Goal: Task Accomplishment & Management: Use online tool/utility

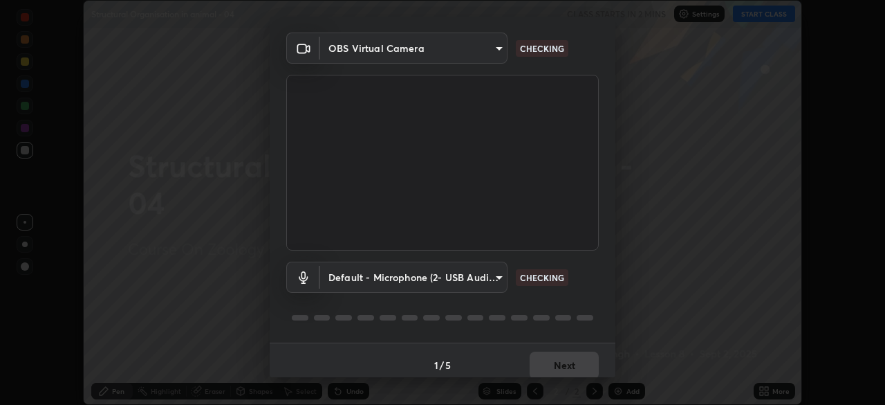
scroll to position [49, 0]
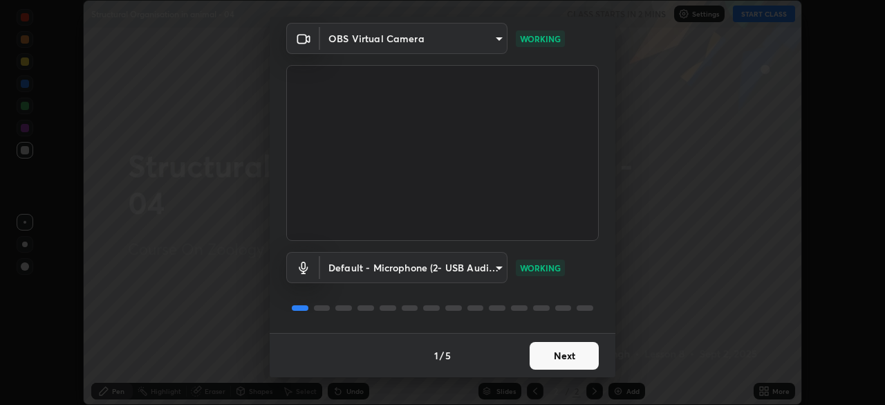
click at [539, 362] on button "Next" at bounding box center [564, 356] width 69 height 28
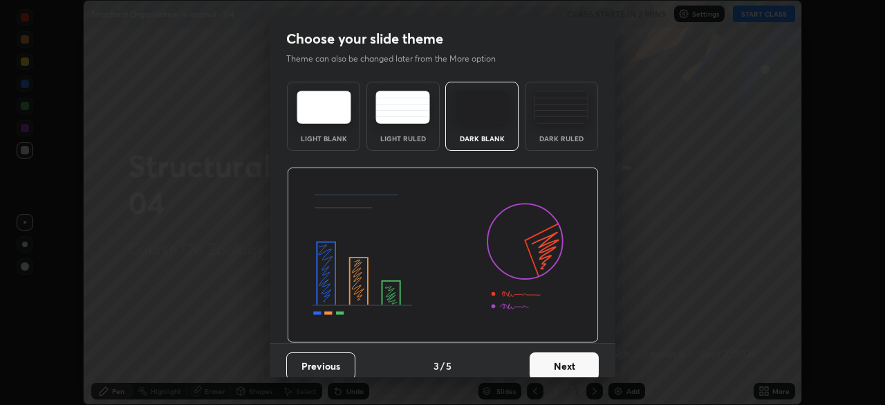
click at [537, 356] on button "Next" at bounding box center [564, 366] width 69 height 28
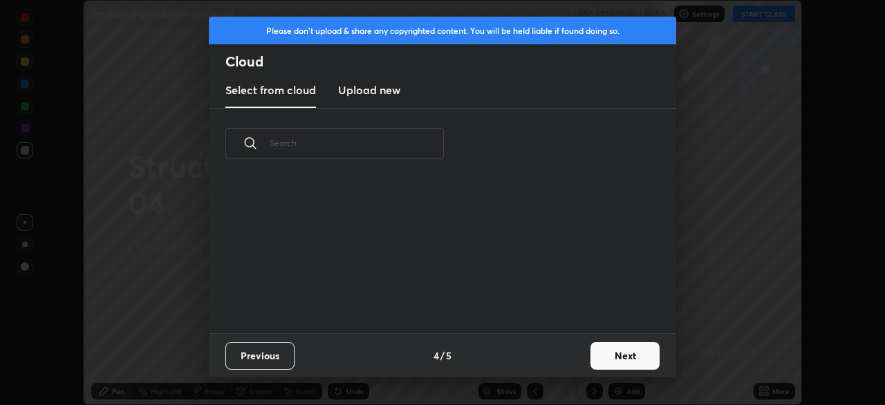
click at [557, 354] on div "Previous 4 / 5 Next" at bounding box center [443, 355] width 468 height 44
click at [598, 357] on button "Next" at bounding box center [625, 356] width 69 height 28
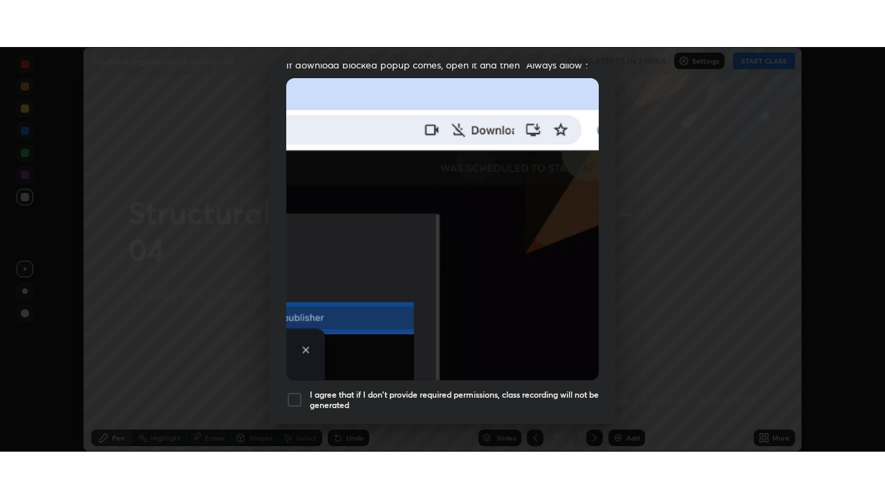
scroll to position [331, 0]
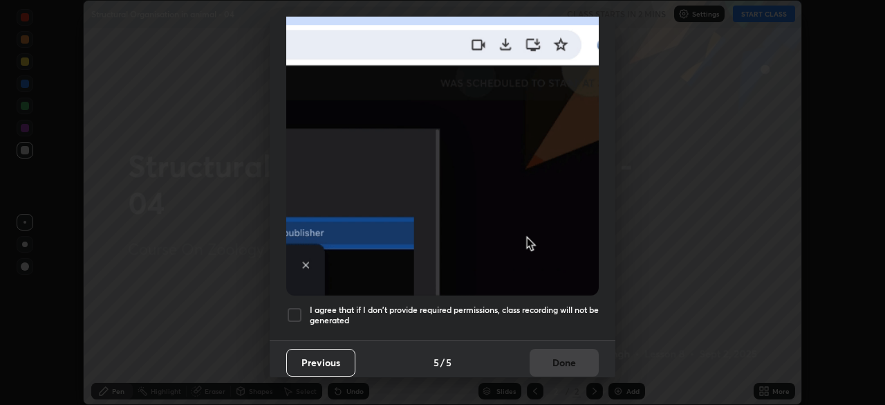
click at [537, 310] on h5 "I agree that if I don't provide required permissions, class recording will not …" at bounding box center [454, 314] width 289 height 21
click at [537, 352] on button "Done" at bounding box center [564, 363] width 69 height 28
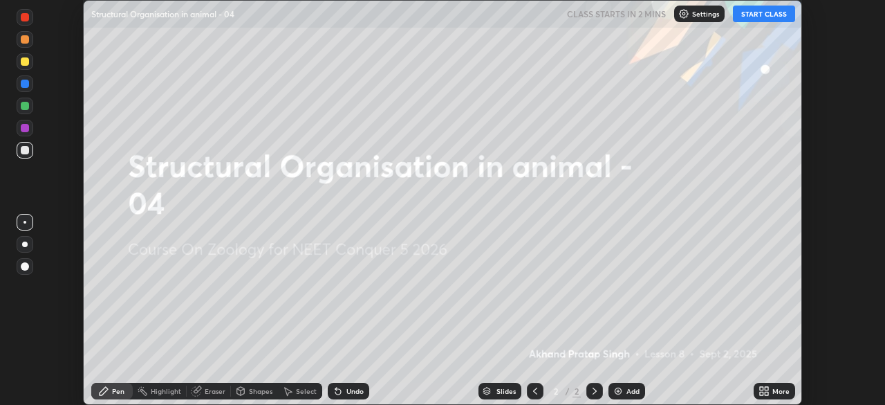
click at [760, 387] on icon at bounding box center [761, 388] width 3 height 3
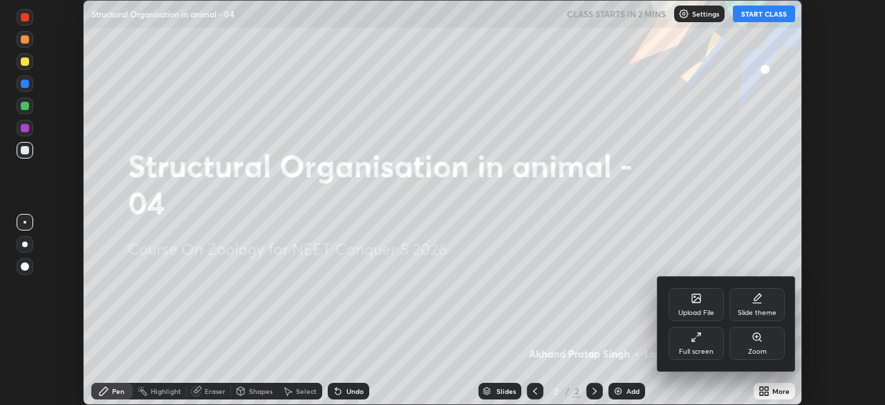
click at [692, 345] on div "Full screen" at bounding box center [696, 342] width 55 height 33
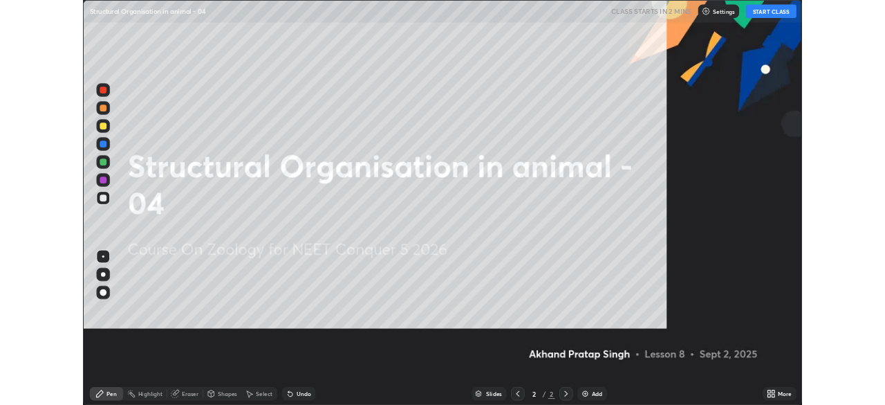
scroll to position [498, 885]
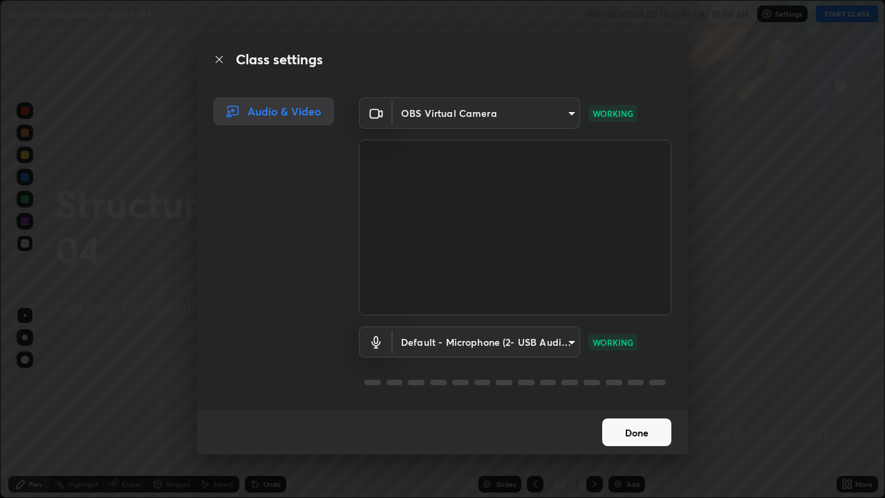
click at [623, 404] on button "Done" at bounding box center [636, 432] width 69 height 28
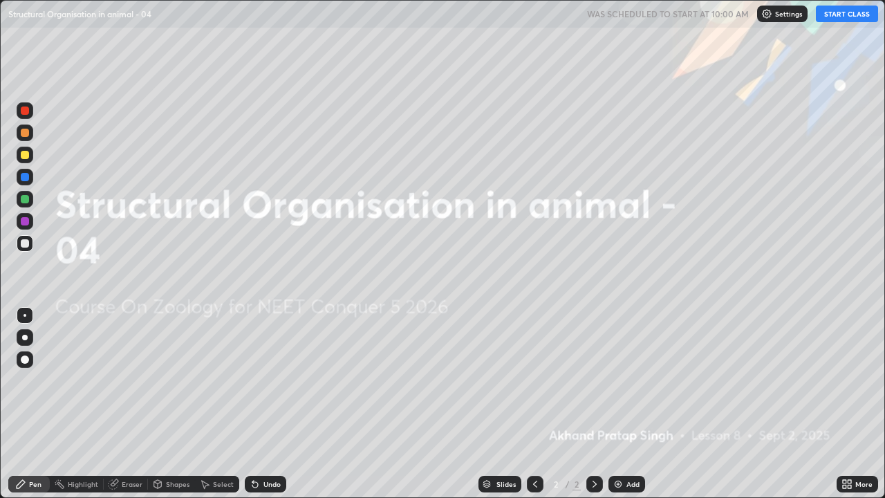
click at [834, 15] on button "START CLASS" at bounding box center [847, 14] width 62 height 17
click at [844, 404] on icon at bounding box center [844, 486] width 3 height 3
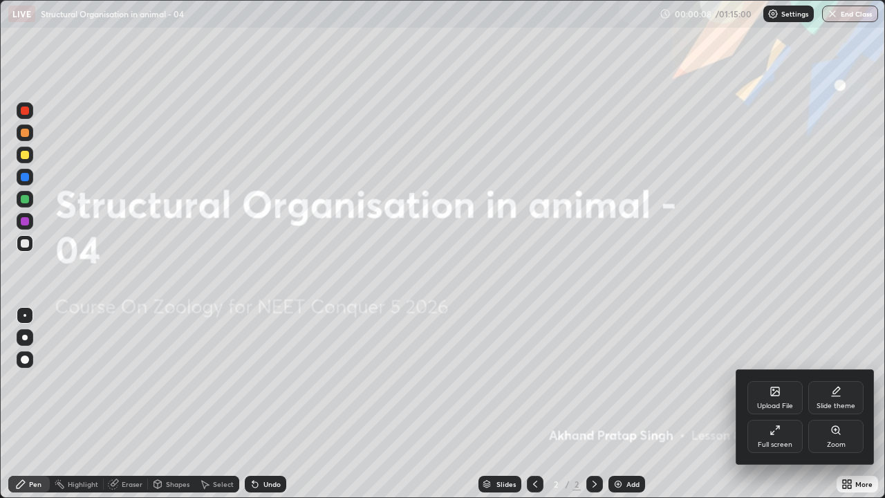
click at [774, 404] on div "Full screen" at bounding box center [775, 444] width 35 height 7
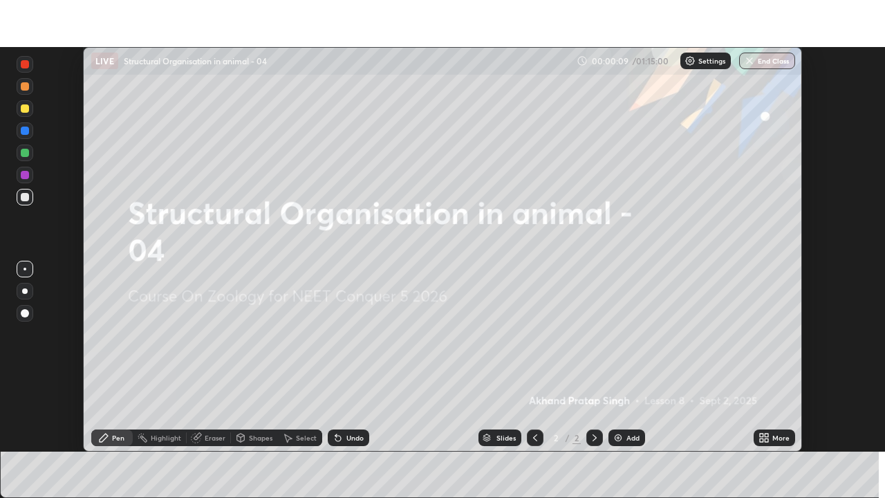
scroll to position [68757, 68276]
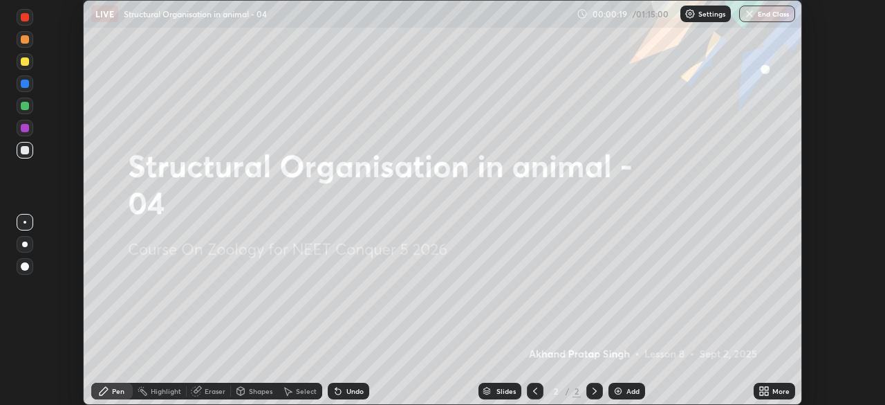
click at [761, 393] on icon at bounding box center [761, 392] width 3 height 3
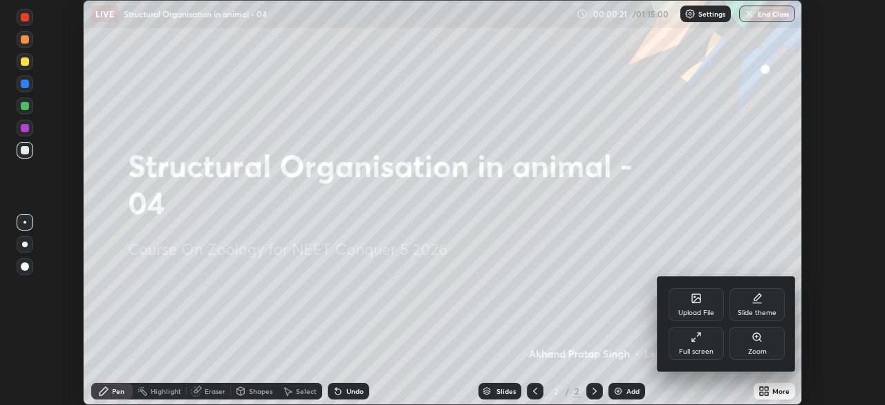
click at [694, 351] on div "Full screen" at bounding box center [696, 351] width 35 height 7
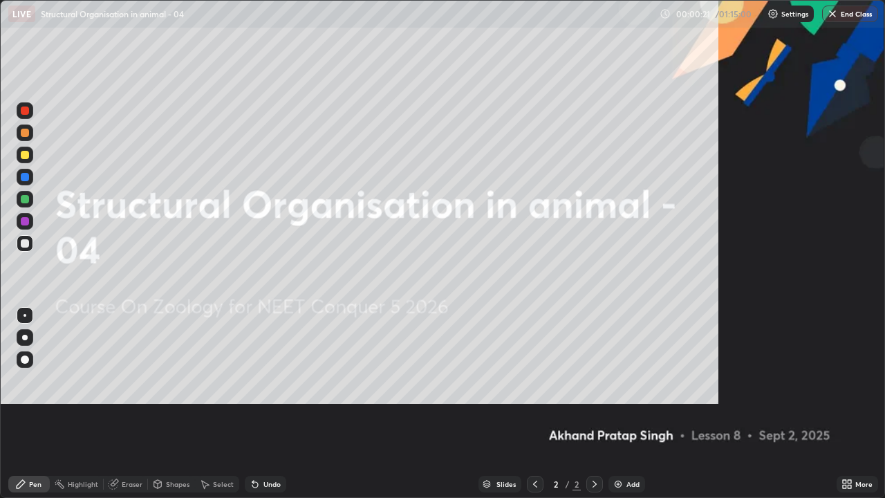
scroll to position [498, 885]
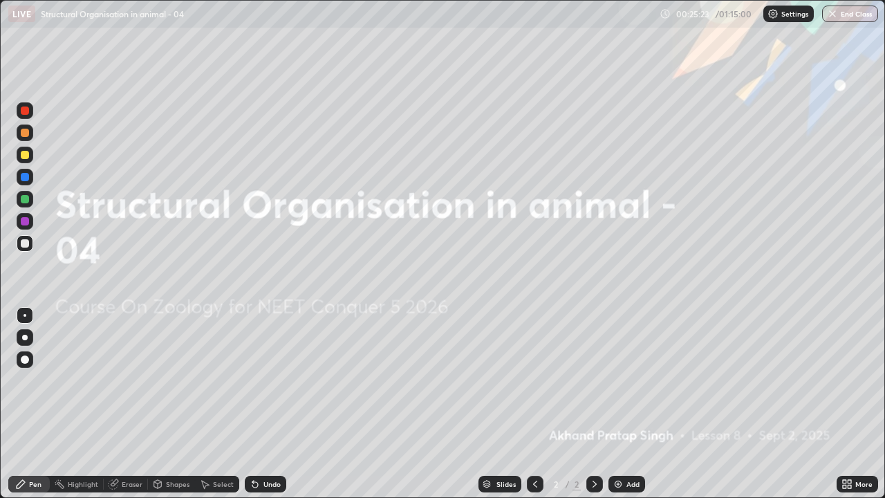
click at [844, 404] on icon at bounding box center [844, 486] width 3 height 3
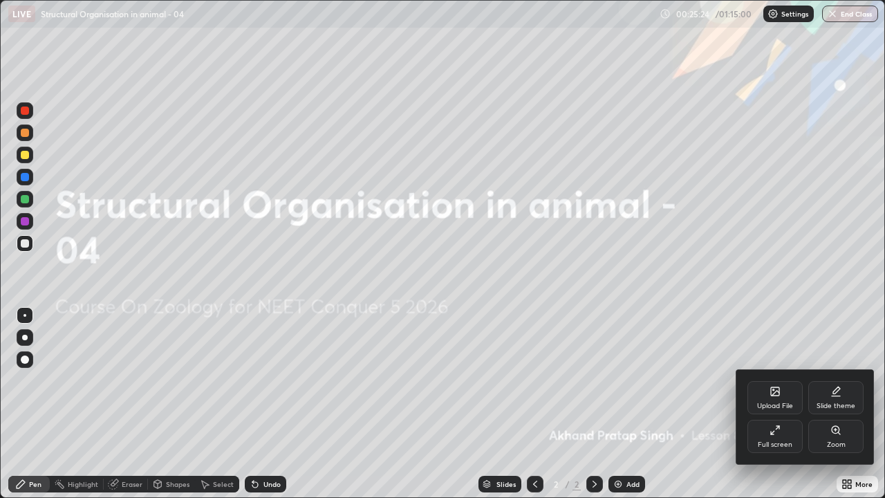
click at [774, 397] on div "Upload File" at bounding box center [775, 397] width 55 height 33
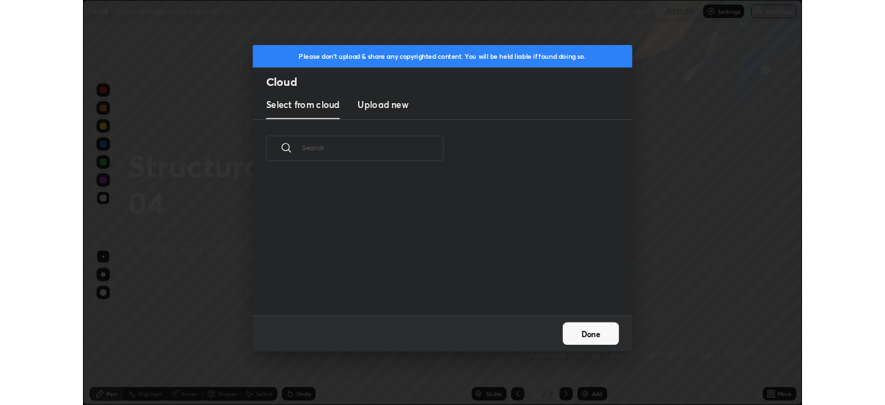
scroll to position [170, 444]
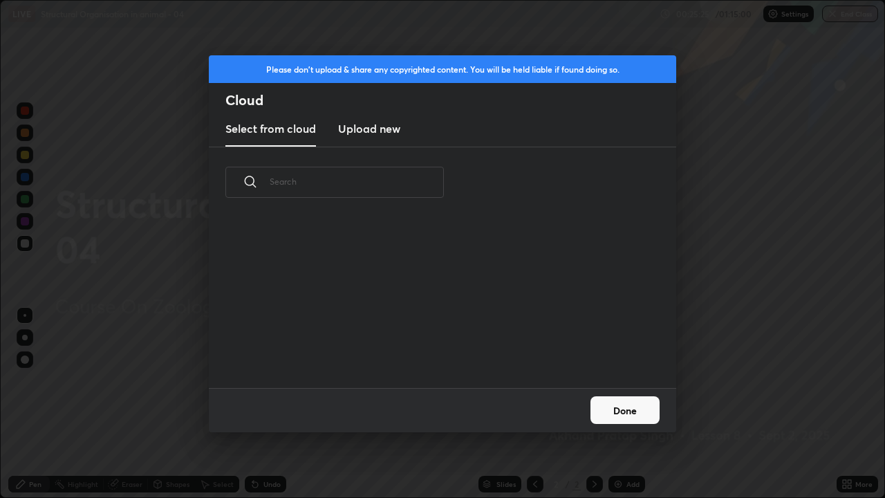
click at [379, 136] on h3 "Upload new" at bounding box center [369, 128] width 62 height 17
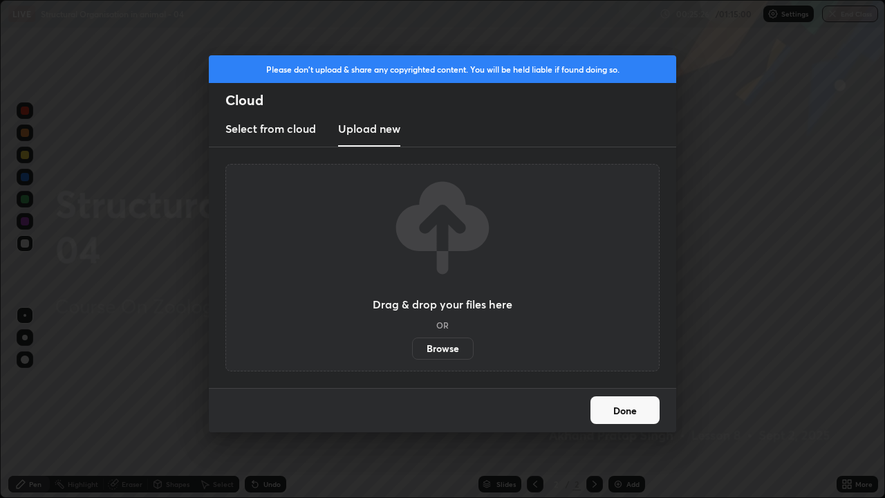
click at [436, 353] on label "Browse" at bounding box center [443, 349] width 62 height 22
click at [412, 353] on input "Browse" at bounding box center [412, 349] width 0 height 22
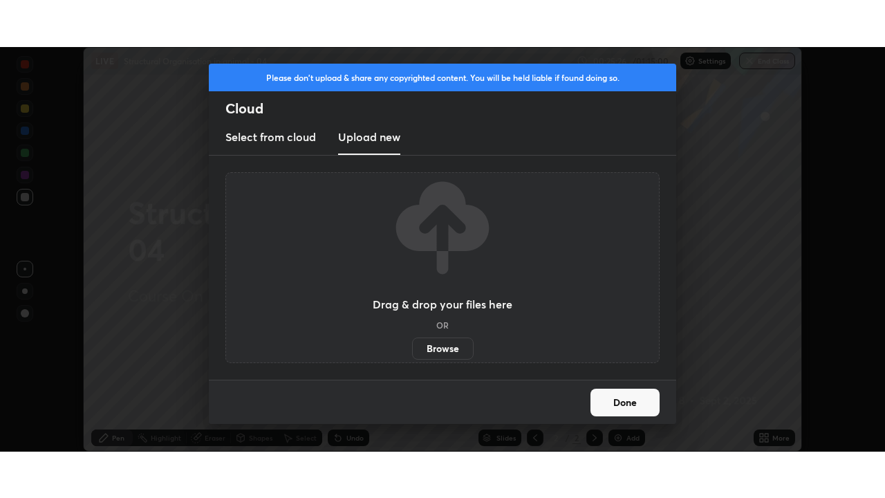
scroll to position [68757, 68276]
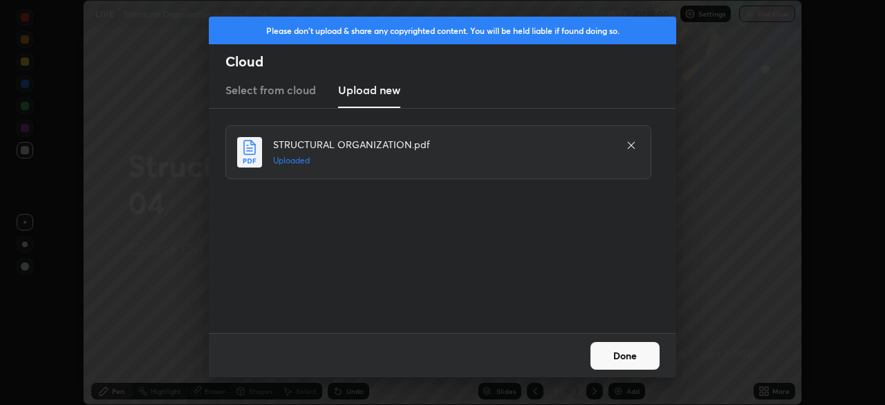
click at [627, 359] on button "Done" at bounding box center [625, 356] width 69 height 28
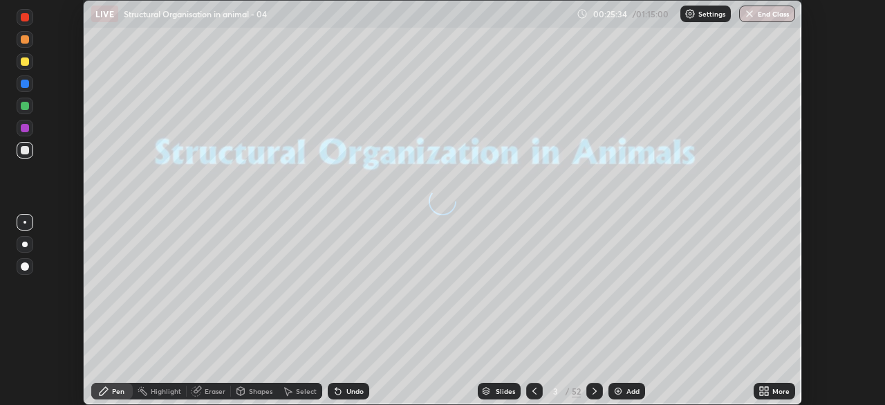
click at [762, 391] on icon at bounding box center [764, 390] width 11 height 11
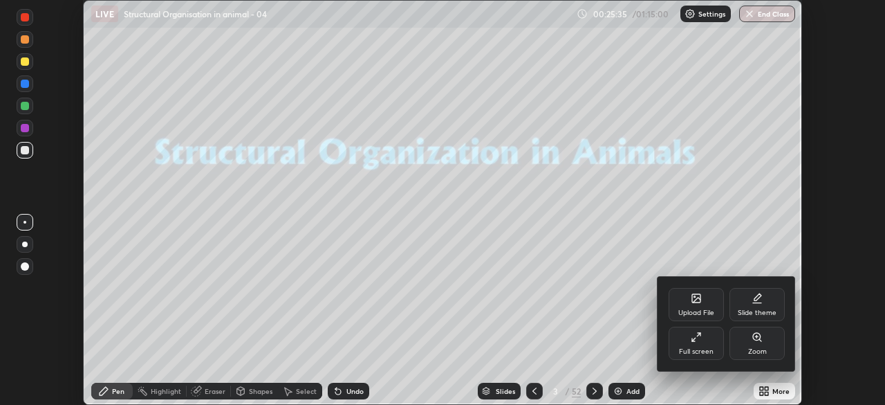
click at [699, 353] on div "Full screen" at bounding box center [696, 351] width 35 height 7
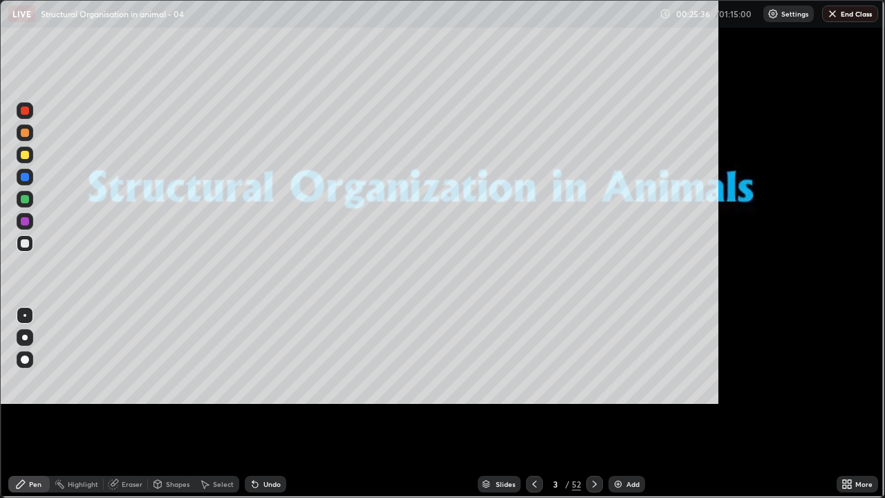
scroll to position [498, 885]
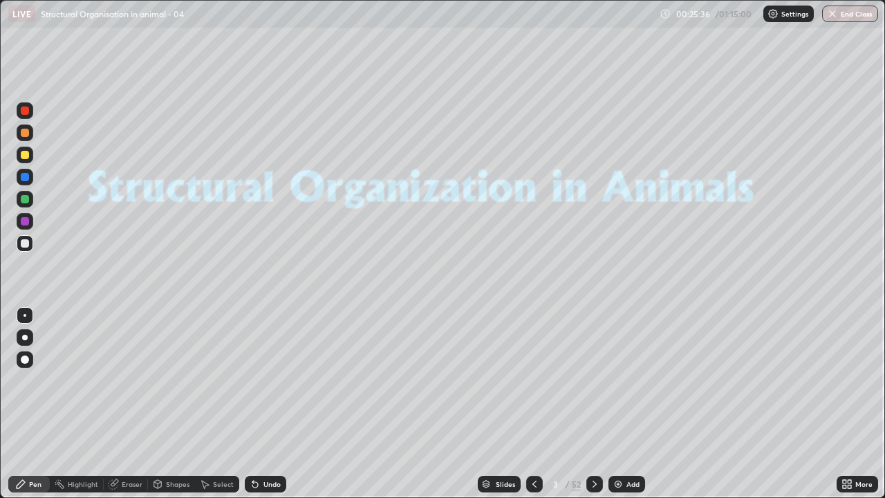
click at [506, 404] on div "Slides" at bounding box center [499, 484] width 43 height 17
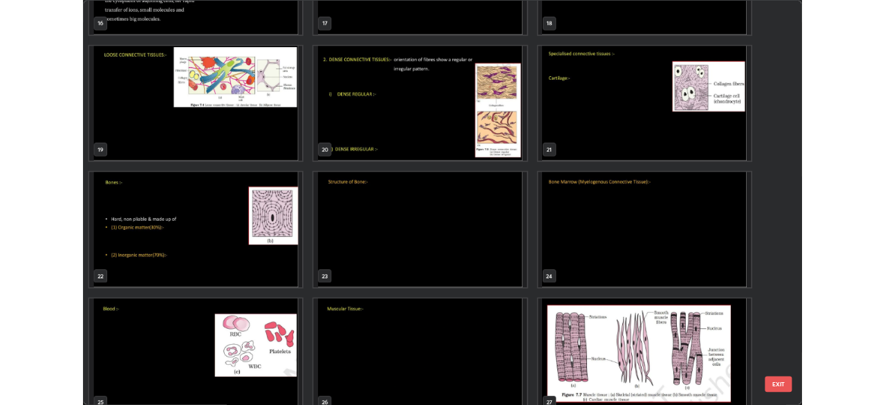
scroll to position [891, 0]
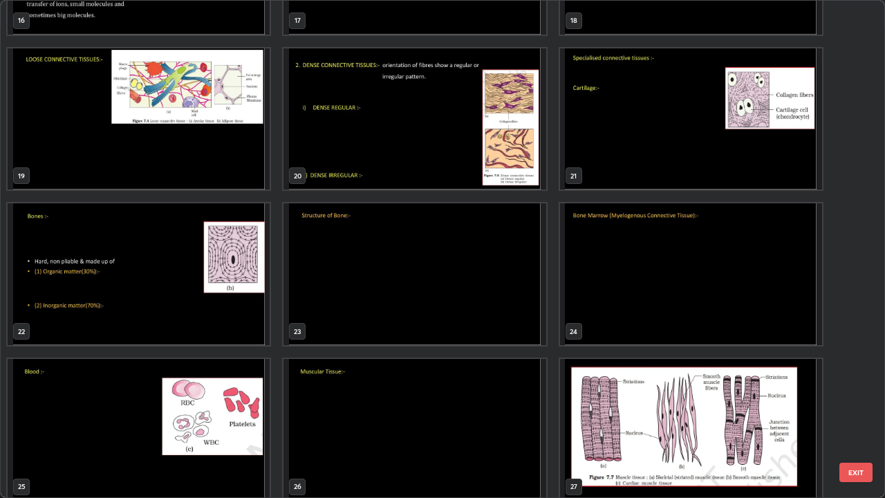
click at [609, 152] on img "grid" at bounding box center [691, 119] width 262 height 142
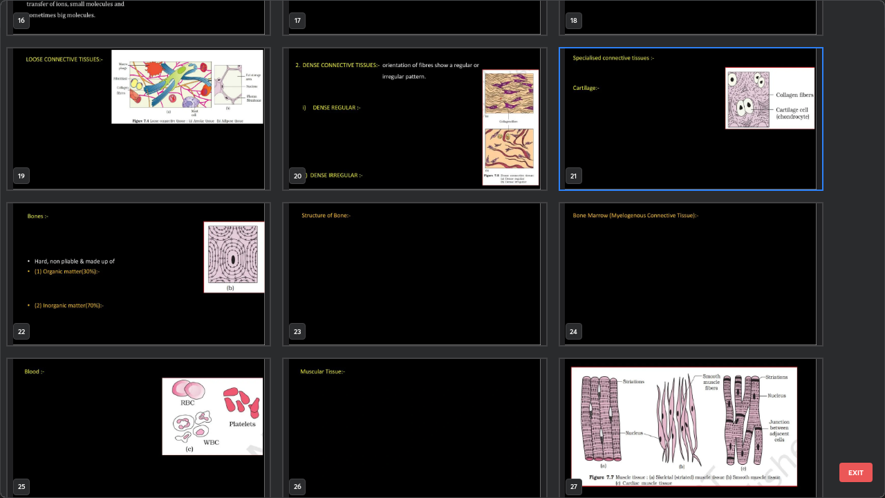
click at [609, 152] on img "grid" at bounding box center [691, 119] width 262 height 142
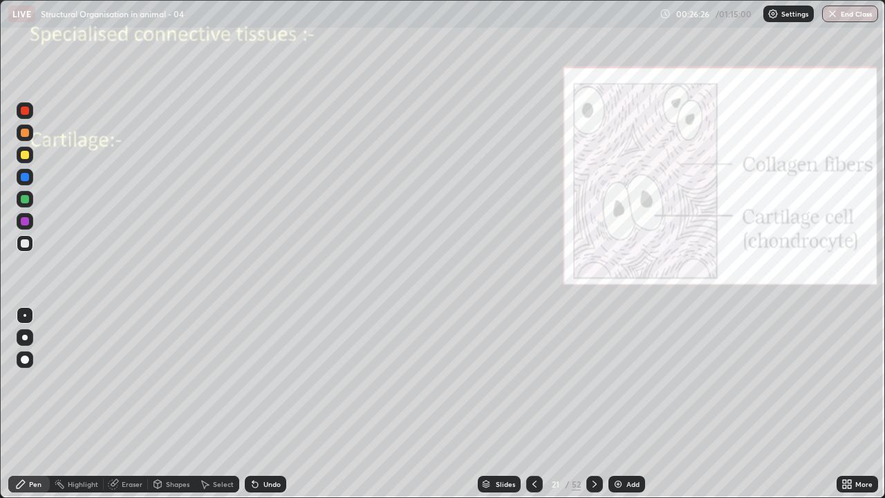
click at [623, 404] on div "Add" at bounding box center [627, 484] width 37 height 17
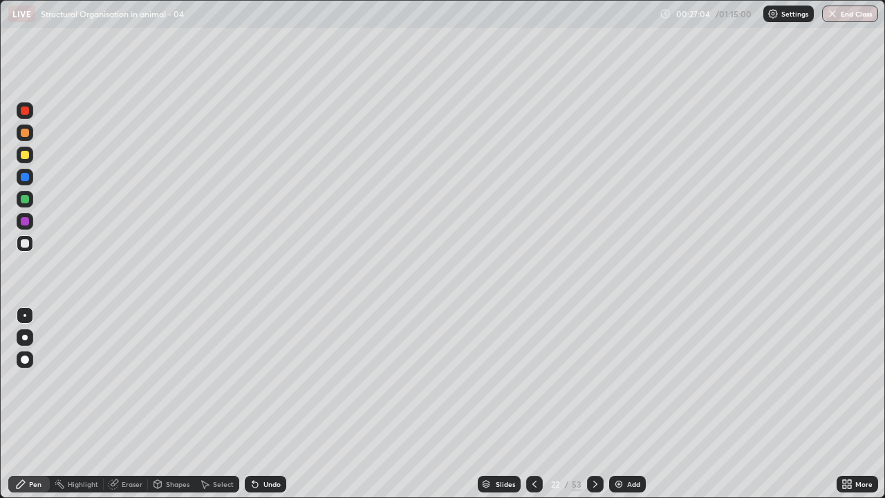
click at [25, 111] on div at bounding box center [25, 111] width 8 height 8
click at [25, 338] on div at bounding box center [25, 338] width 6 height 6
click at [844, 404] on icon at bounding box center [844, 486] width 3 height 3
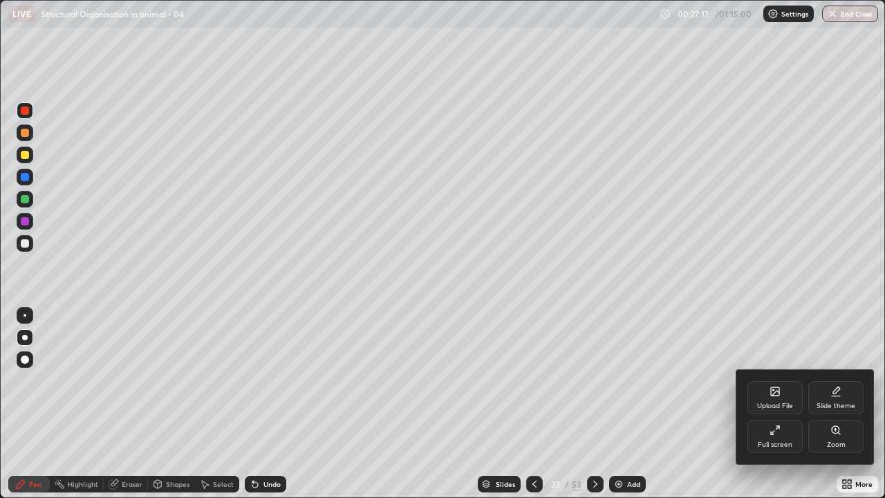
click at [776, 404] on div "Full screen" at bounding box center [775, 436] width 55 height 33
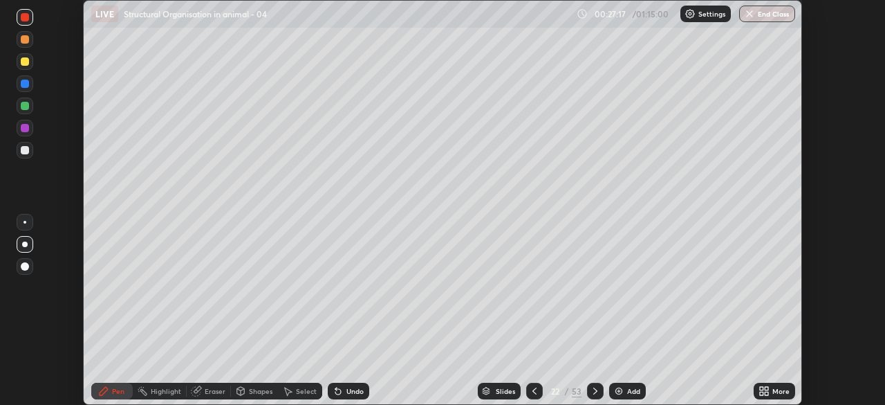
scroll to position [68757, 68276]
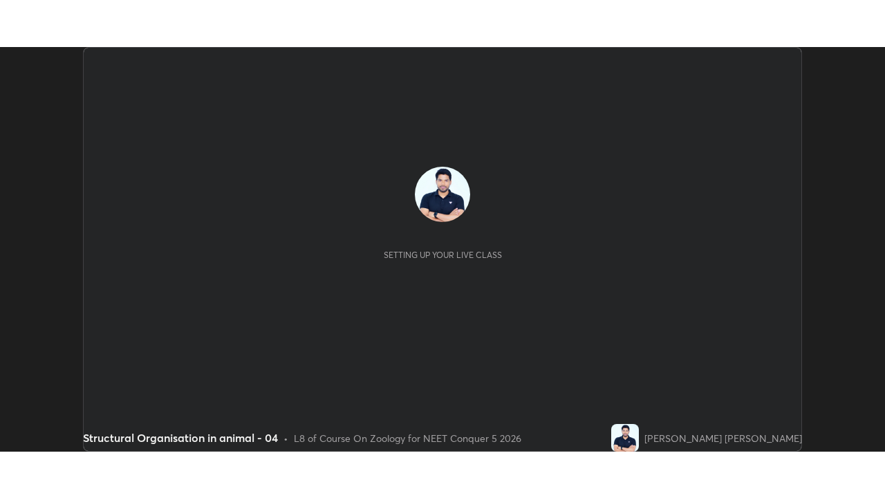
scroll to position [405, 885]
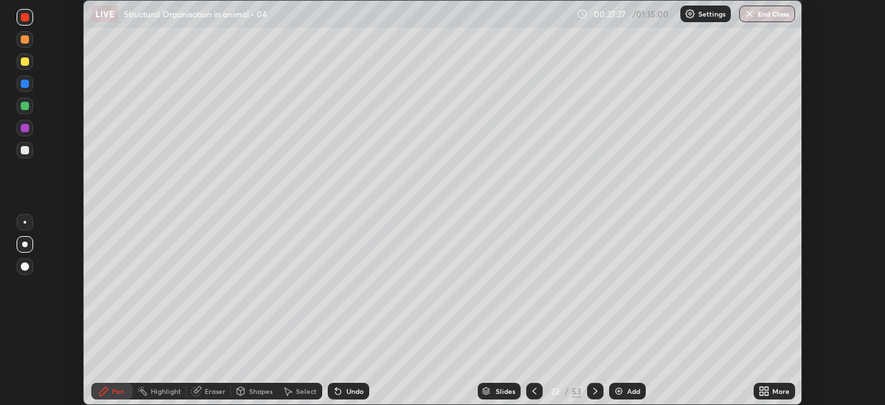
click at [765, 388] on icon at bounding box center [766, 388] width 3 height 3
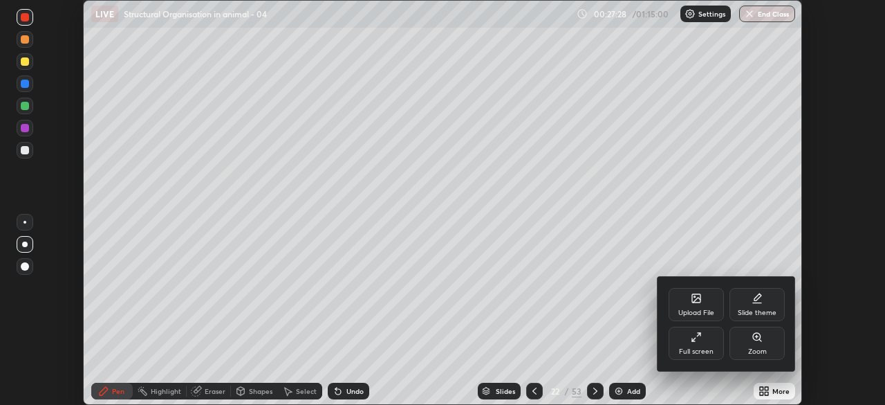
click at [703, 351] on div "Full screen" at bounding box center [696, 351] width 35 height 7
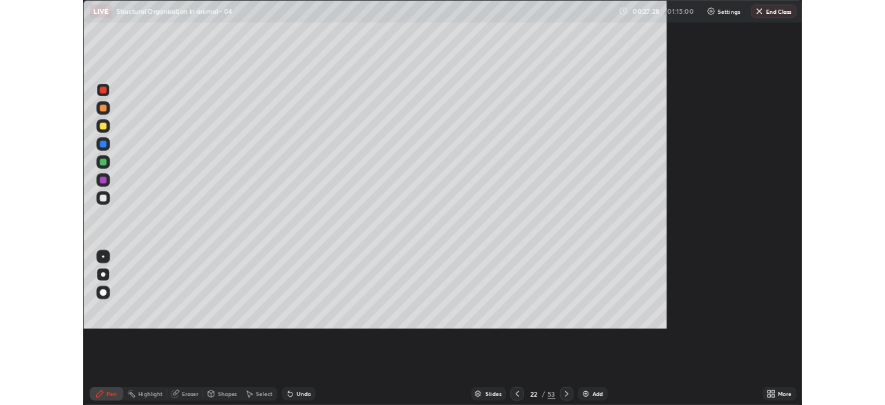
scroll to position [498, 885]
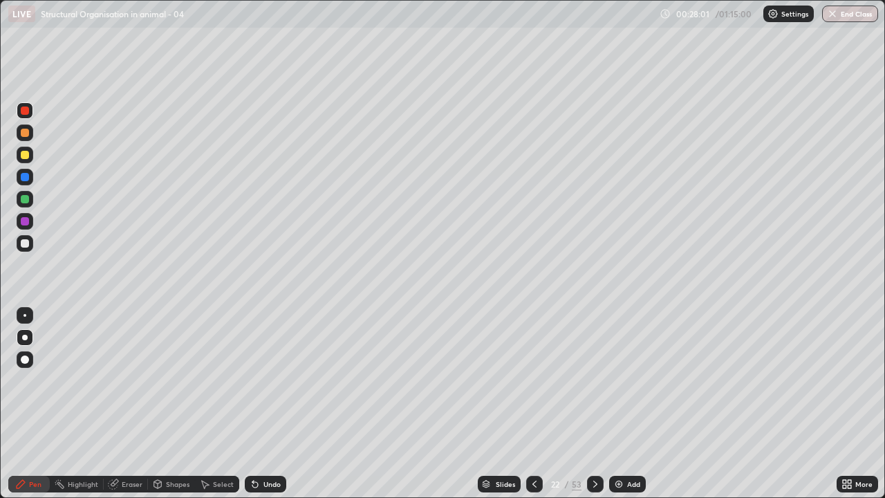
click at [28, 244] on div at bounding box center [25, 243] width 8 height 8
click at [30, 316] on div at bounding box center [25, 315] width 17 height 17
click at [25, 156] on div at bounding box center [25, 155] width 8 height 8
click at [30, 244] on div at bounding box center [25, 243] width 17 height 17
click at [30, 205] on div at bounding box center [25, 199] width 17 height 17
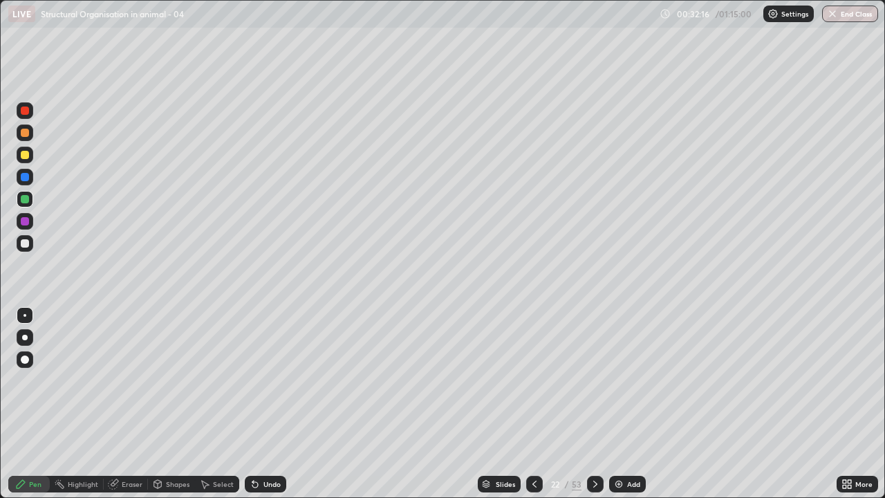
click at [32, 244] on div at bounding box center [25, 243] width 17 height 17
click at [25, 202] on div at bounding box center [25, 199] width 8 height 8
click at [133, 404] on div "Eraser" at bounding box center [132, 484] width 21 height 7
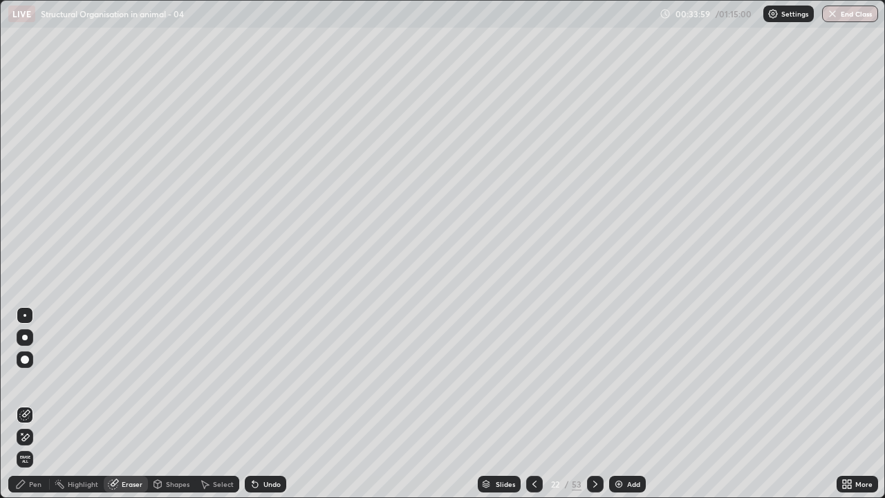
click at [26, 404] on icon at bounding box center [24, 438] width 11 height 12
click at [31, 404] on div "Pen" at bounding box center [28, 484] width 41 height 17
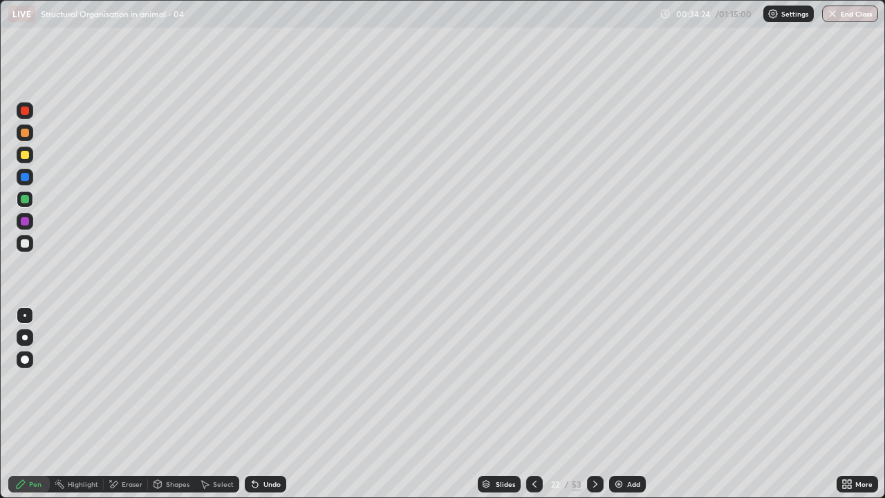
click at [25, 115] on div at bounding box center [25, 110] width 17 height 17
click at [28, 246] on div at bounding box center [25, 243] width 8 height 8
click at [26, 223] on div at bounding box center [25, 221] width 8 height 8
click at [25, 156] on div at bounding box center [25, 155] width 8 height 8
click at [616, 404] on img at bounding box center [618, 484] width 11 height 11
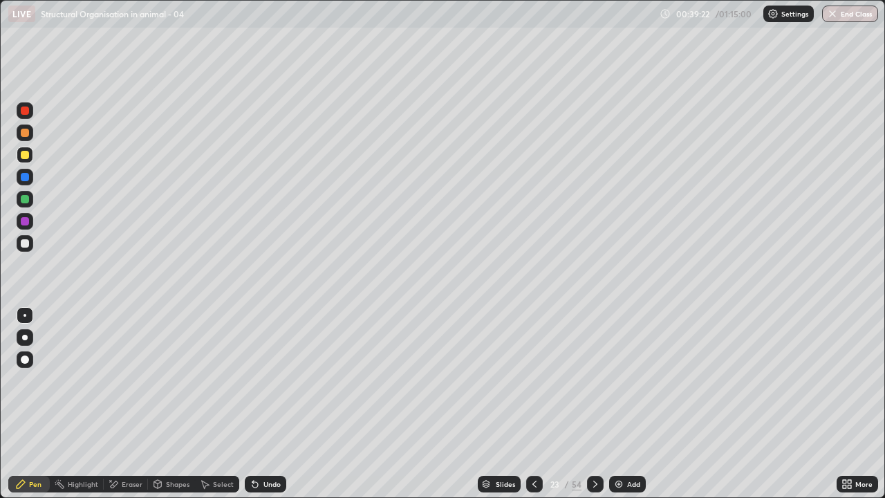
click at [31, 115] on div at bounding box center [25, 110] width 17 height 17
click at [32, 246] on div at bounding box center [25, 243] width 17 height 17
click at [26, 158] on div at bounding box center [25, 155] width 8 height 8
click at [130, 404] on div "Eraser" at bounding box center [132, 484] width 21 height 7
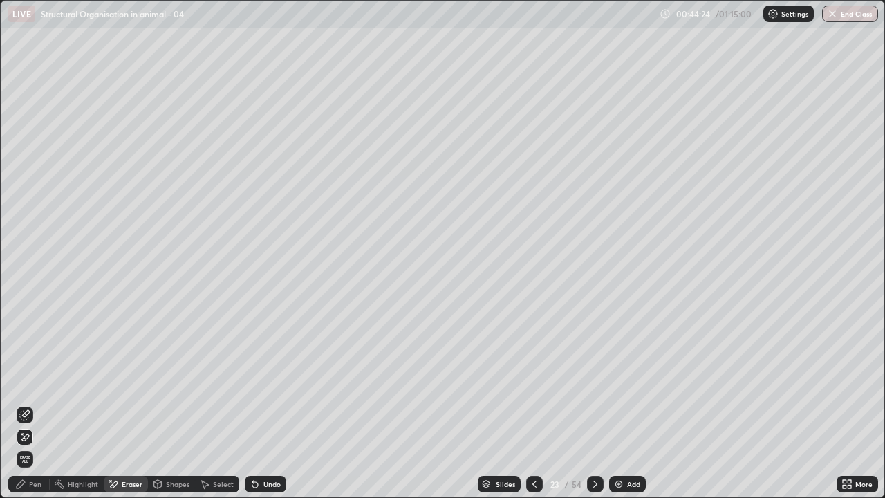
click at [26, 404] on icon at bounding box center [24, 438] width 11 height 12
click at [30, 404] on div "Pen" at bounding box center [28, 484] width 41 height 17
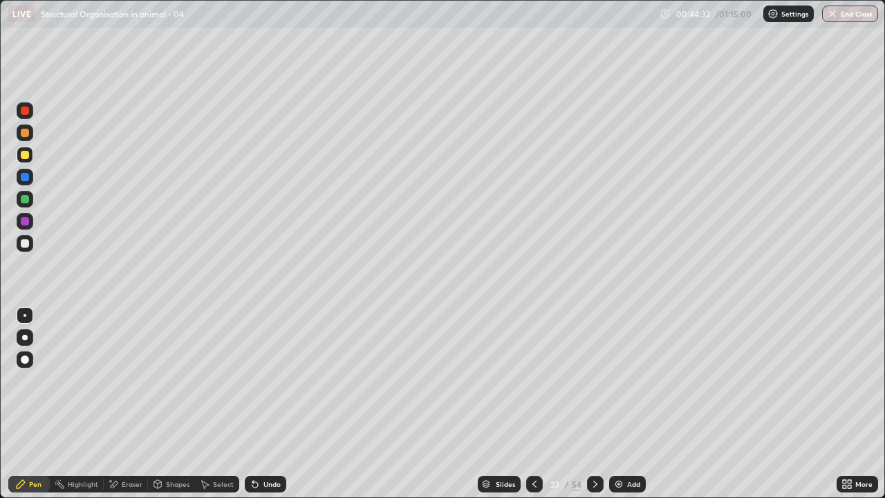
click at [24, 115] on div at bounding box center [25, 110] width 17 height 17
click at [26, 243] on div at bounding box center [25, 243] width 8 height 8
click at [595, 404] on icon at bounding box center [595, 484] width 11 height 11
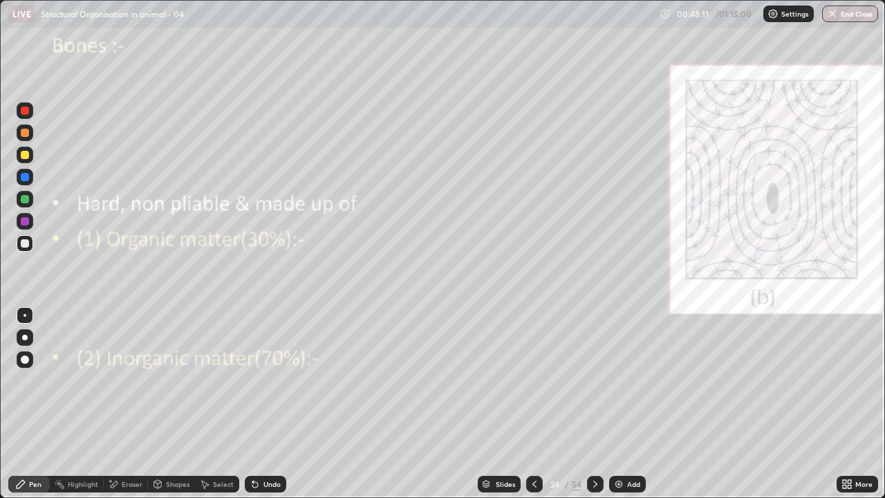
click at [25, 178] on div at bounding box center [25, 177] width 8 height 8
click at [26, 136] on div at bounding box center [25, 133] width 8 height 8
click at [27, 178] on div at bounding box center [25, 177] width 8 height 8
click at [25, 315] on div at bounding box center [25, 315] width 3 height 3
click at [26, 205] on div at bounding box center [25, 199] width 17 height 17
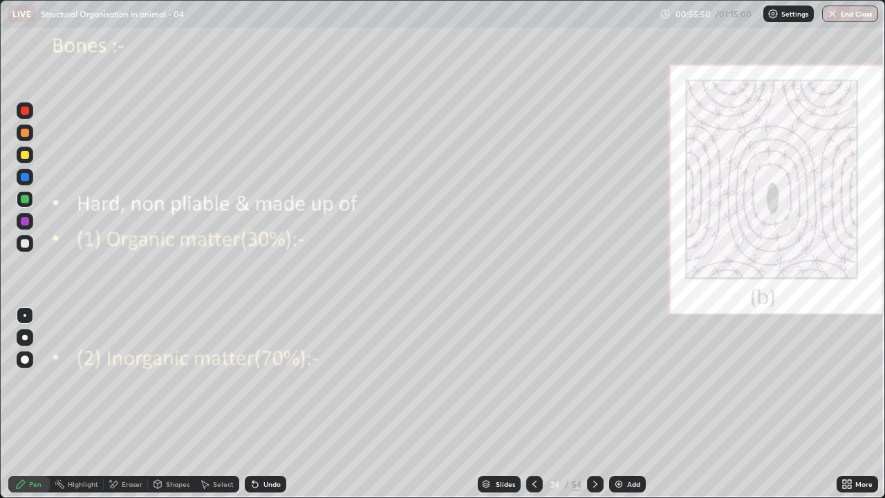
click at [26, 246] on div at bounding box center [25, 243] width 8 height 8
click at [26, 223] on div at bounding box center [25, 221] width 8 height 8
click at [23, 222] on div at bounding box center [25, 221] width 8 height 8
click at [26, 221] on div at bounding box center [25, 221] width 8 height 8
click at [28, 245] on div at bounding box center [25, 243] width 8 height 8
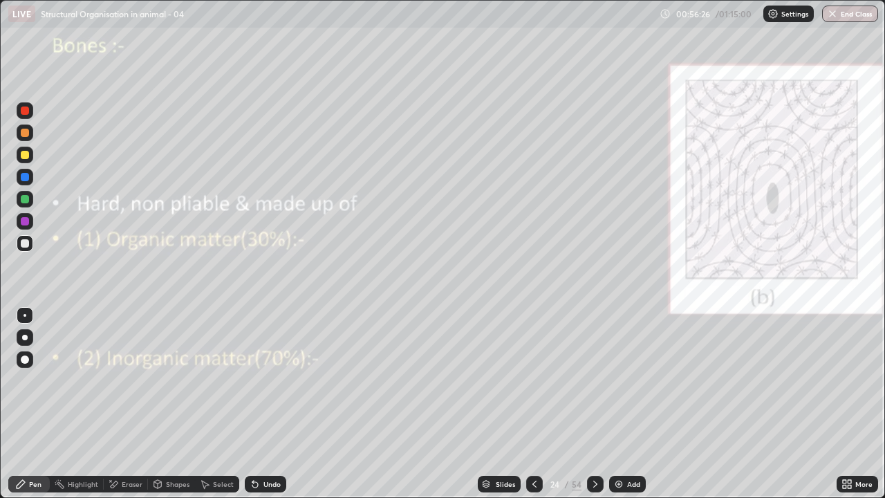
click at [124, 404] on div "Eraser" at bounding box center [132, 484] width 21 height 7
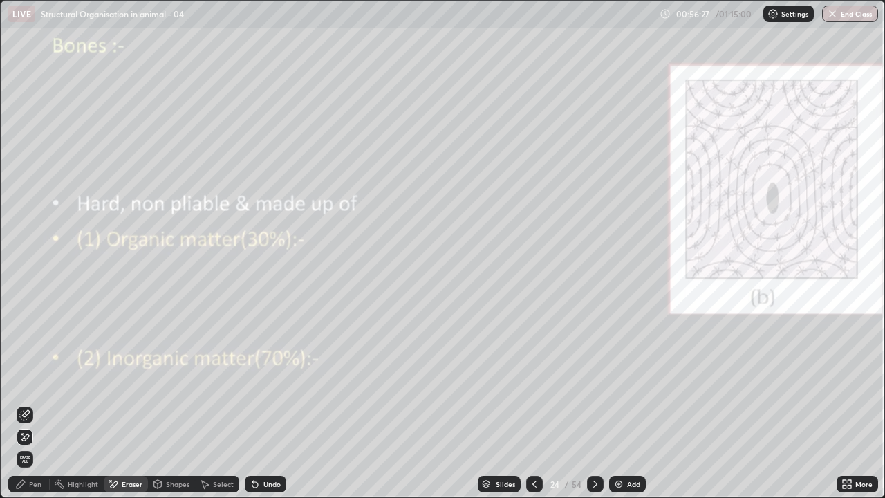
click at [33, 404] on div at bounding box center [25, 437] width 17 height 22
click at [26, 404] on icon at bounding box center [20, 484] width 11 height 11
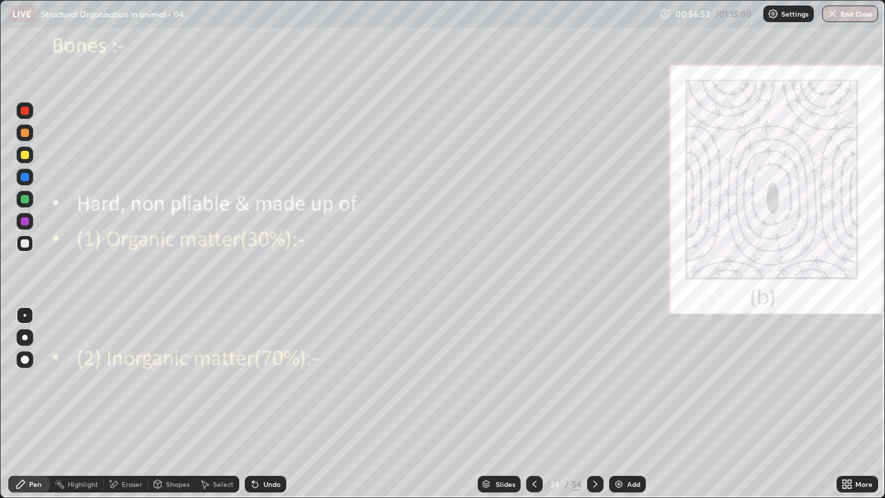
click at [264, 404] on div "Undo" at bounding box center [272, 484] width 17 height 7
click at [266, 404] on div "Undo" at bounding box center [272, 484] width 17 height 7
click at [28, 136] on div at bounding box center [25, 132] width 17 height 17
click at [277, 404] on div "Undo" at bounding box center [265, 484] width 41 height 17
click at [28, 204] on div at bounding box center [25, 199] width 17 height 17
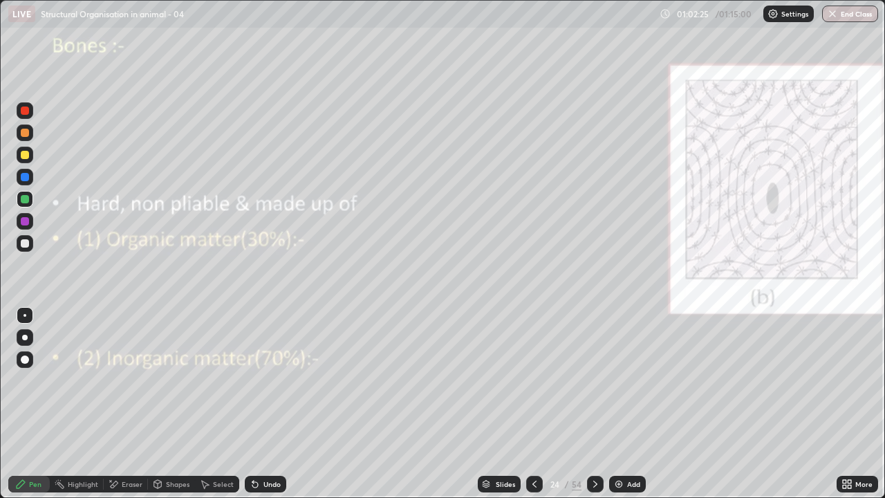
click at [28, 114] on div at bounding box center [25, 110] width 17 height 17
click at [265, 404] on div "Undo" at bounding box center [272, 484] width 17 height 7
click at [264, 404] on div "Undo" at bounding box center [272, 484] width 17 height 7
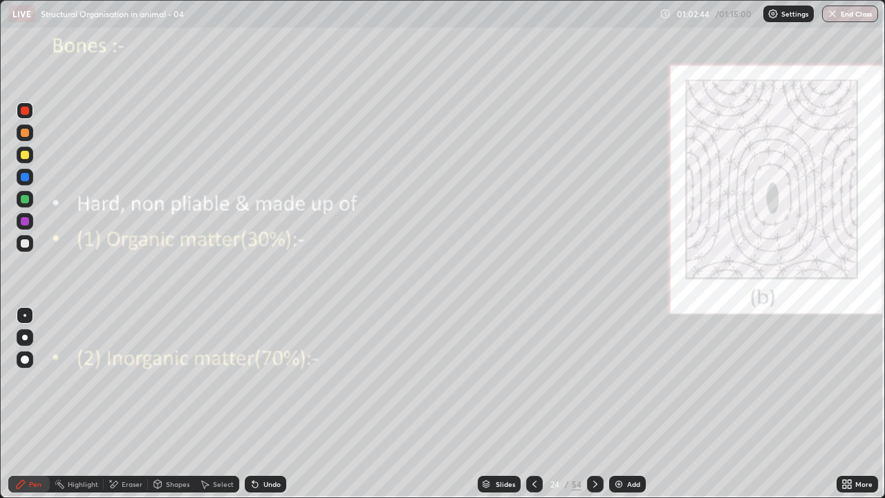
click at [265, 404] on div "Undo" at bounding box center [272, 484] width 17 height 7
click at [595, 404] on icon at bounding box center [595, 484] width 11 height 11
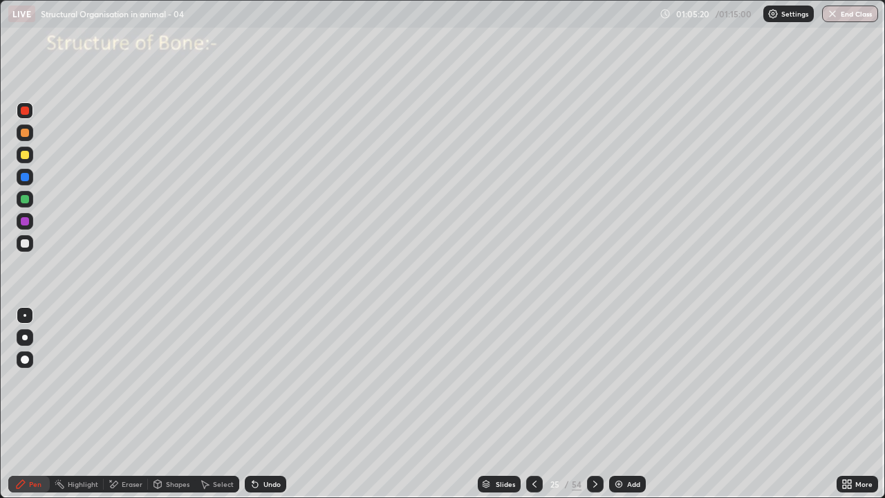
click at [24, 364] on div at bounding box center [25, 359] width 17 height 17
click at [252, 404] on icon at bounding box center [255, 485] width 6 height 6
click at [22, 363] on div at bounding box center [25, 359] width 17 height 17
click at [24, 362] on div at bounding box center [25, 359] width 8 height 8
click at [28, 360] on div at bounding box center [25, 359] width 8 height 8
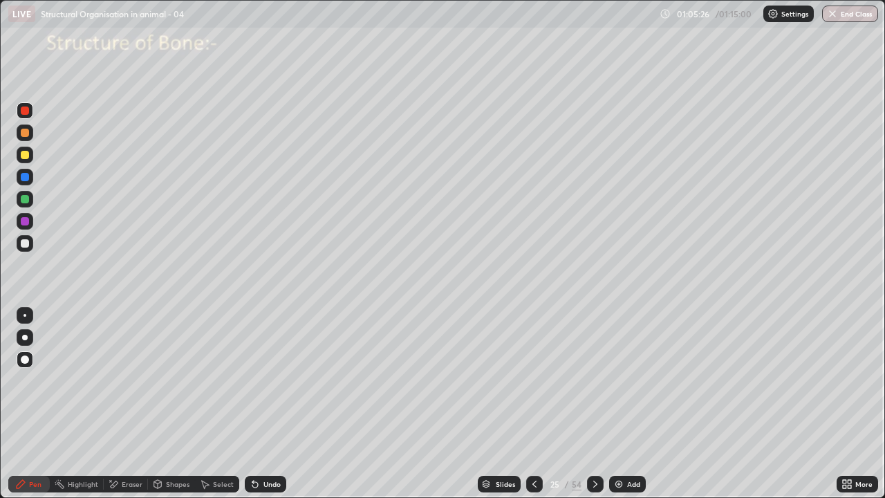
click at [24, 359] on div at bounding box center [25, 359] width 8 height 8
click at [26, 246] on div at bounding box center [25, 243] width 8 height 8
click at [25, 245] on div at bounding box center [25, 243] width 8 height 8
click at [23, 223] on div at bounding box center [25, 221] width 8 height 8
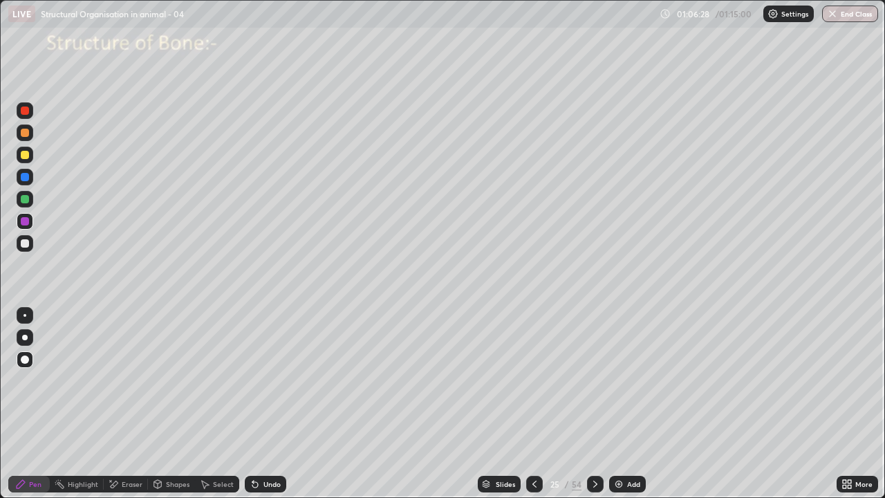
click at [27, 242] on div at bounding box center [25, 243] width 8 height 8
click at [26, 221] on div at bounding box center [25, 221] width 8 height 8
click at [26, 242] on div at bounding box center [25, 243] width 8 height 8
click at [28, 135] on div at bounding box center [25, 133] width 8 height 8
click at [30, 317] on div at bounding box center [25, 315] width 17 height 17
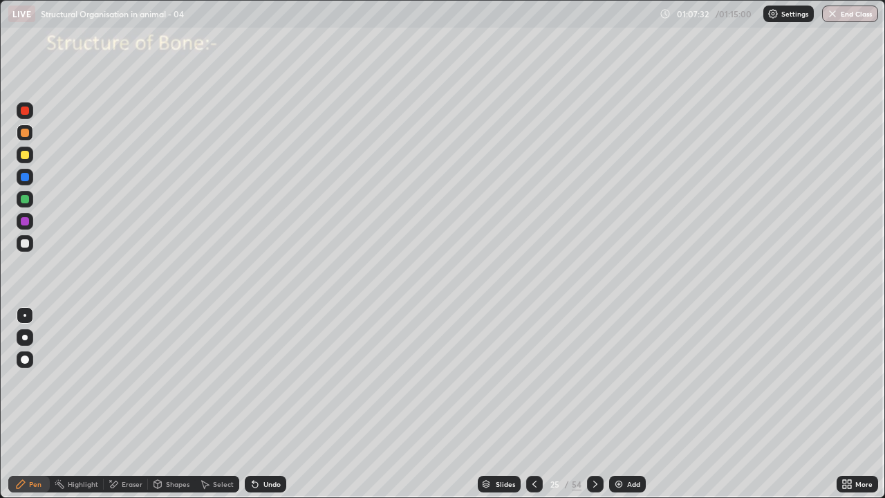
click at [26, 246] on div at bounding box center [25, 243] width 8 height 8
click at [28, 245] on div at bounding box center [25, 243] width 8 height 8
click at [26, 200] on div at bounding box center [25, 199] width 8 height 8
click at [28, 205] on div at bounding box center [25, 199] width 17 height 17
click at [31, 244] on div at bounding box center [25, 243] width 17 height 17
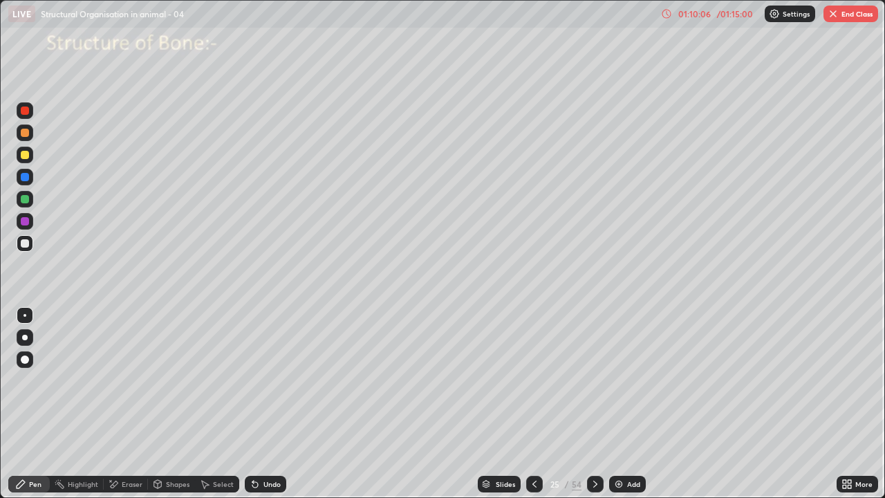
click at [24, 337] on div at bounding box center [25, 338] width 6 height 6
click at [25, 315] on div at bounding box center [25, 315] width 3 height 3
click at [31, 360] on div at bounding box center [25, 359] width 17 height 17
click at [33, 118] on div at bounding box center [25, 111] width 17 height 22
click at [26, 199] on div at bounding box center [25, 199] width 8 height 8
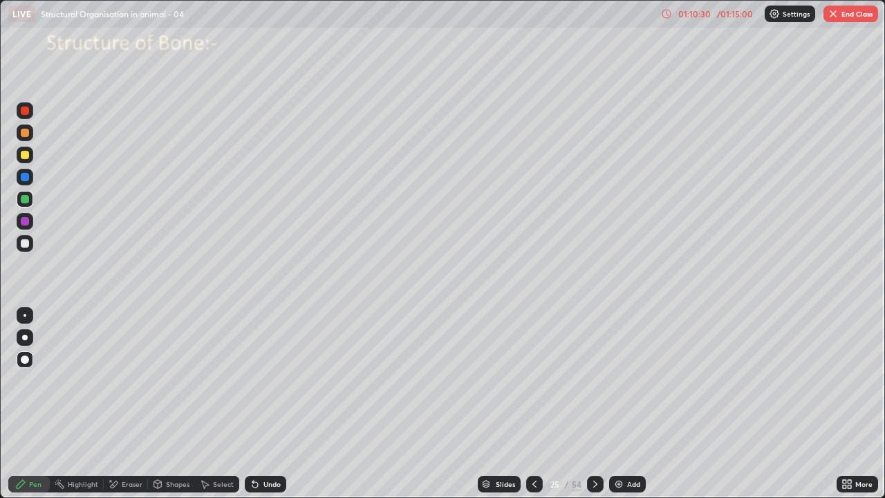
click at [26, 243] on div at bounding box center [25, 243] width 8 height 8
click at [26, 177] on div at bounding box center [25, 177] width 8 height 8
click at [25, 315] on div at bounding box center [25, 315] width 3 height 3
click at [23, 222] on div at bounding box center [25, 221] width 8 height 8
click at [32, 245] on div at bounding box center [25, 243] width 17 height 17
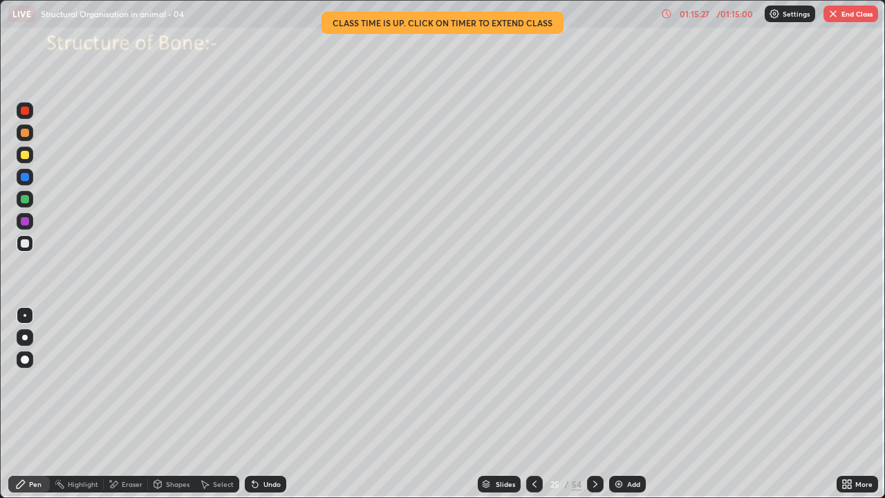
click at [844, 404] on icon at bounding box center [844, 486] width 3 height 3
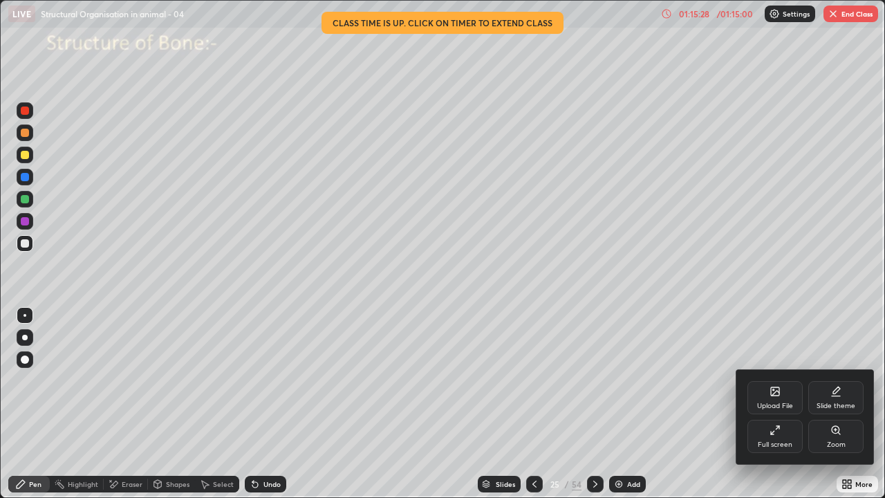
click at [784, 404] on div "Full screen" at bounding box center [775, 444] width 35 height 7
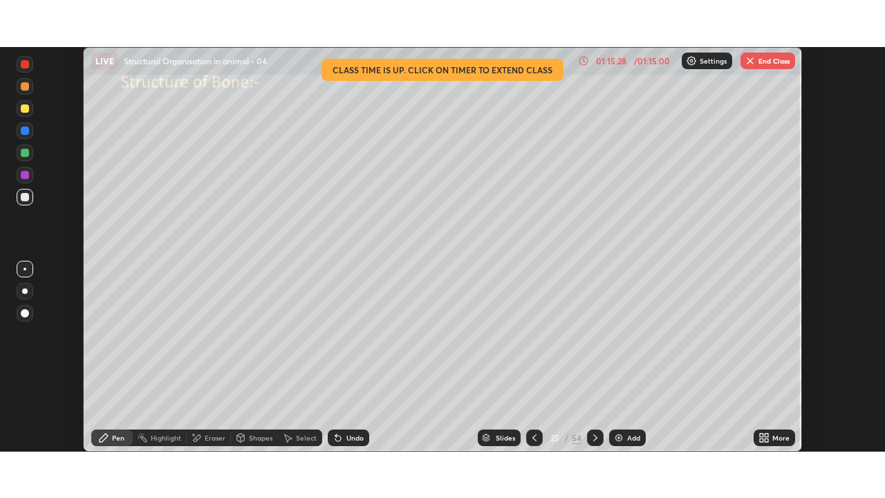
scroll to position [68757, 68276]
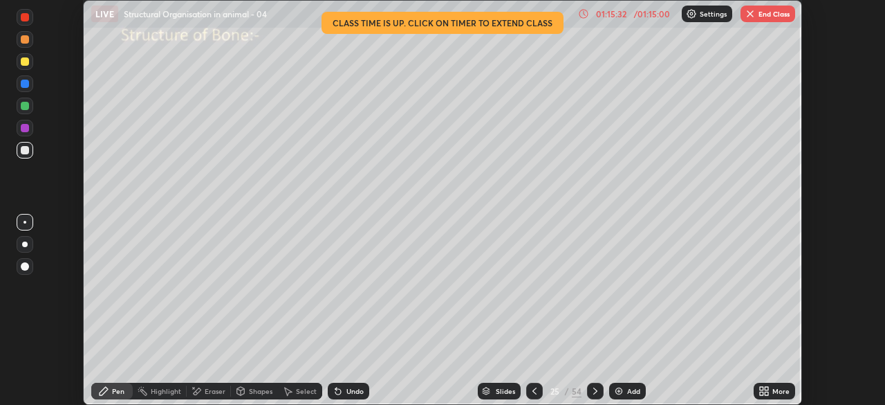
click at [761, 391] on icon at bounding box center [761, 392] width 3 height 3
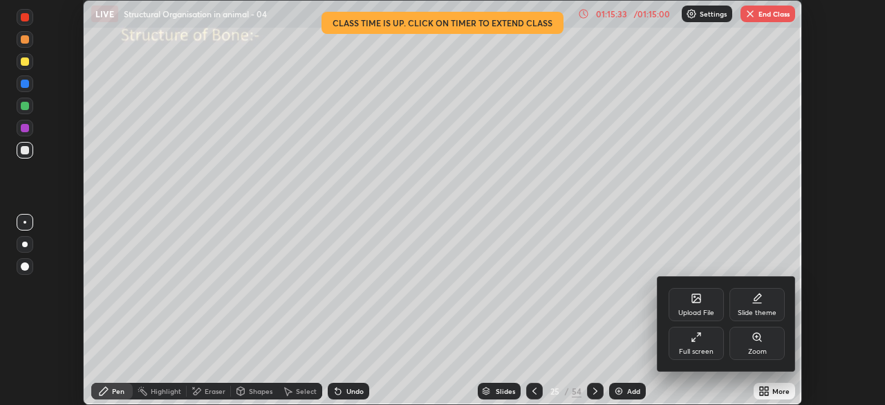
click at [705, 348] on div "Full screen" at bounding box center [696, 351] width 35 height 7
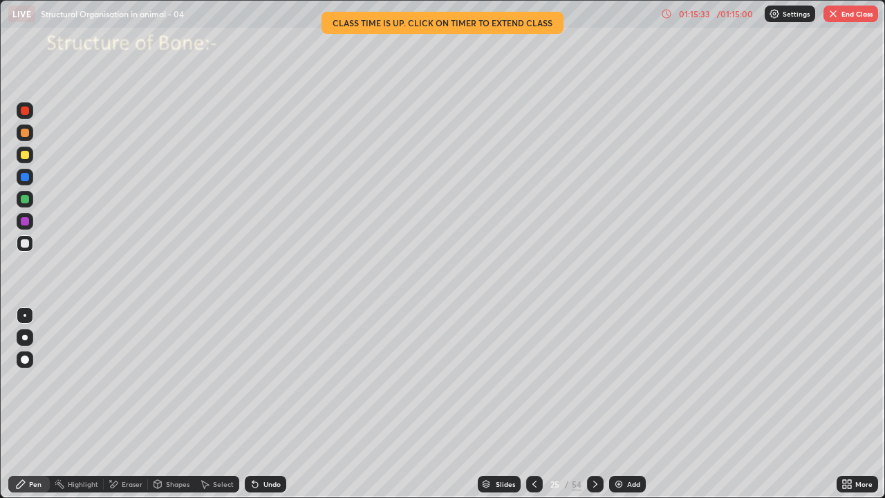
scroll to position [498, 885]
click at [842, 17] on button "End Class" at bounding box center [851, 14] width 55 height 17
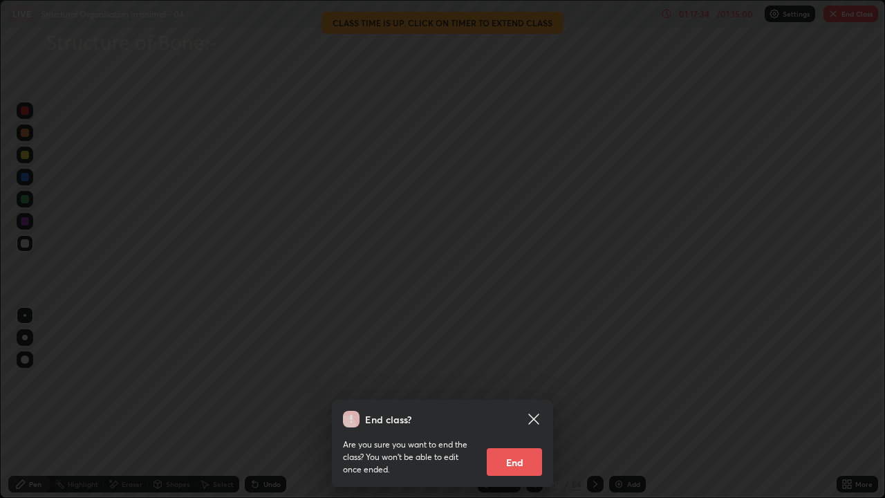
click at [532, 404] on icon at bounding box center [533, 419] width 10 height 10
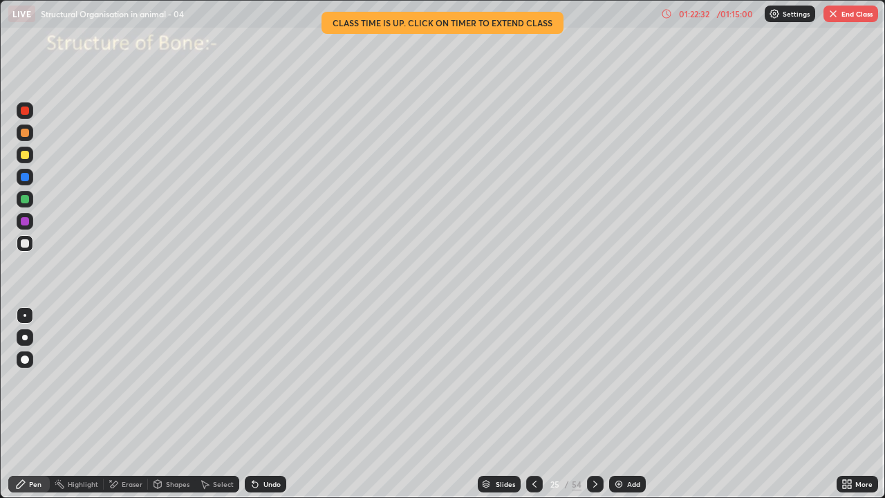
click at [853, 11] on button "End Class" at bounding box center [851, 14] width 55 height 17
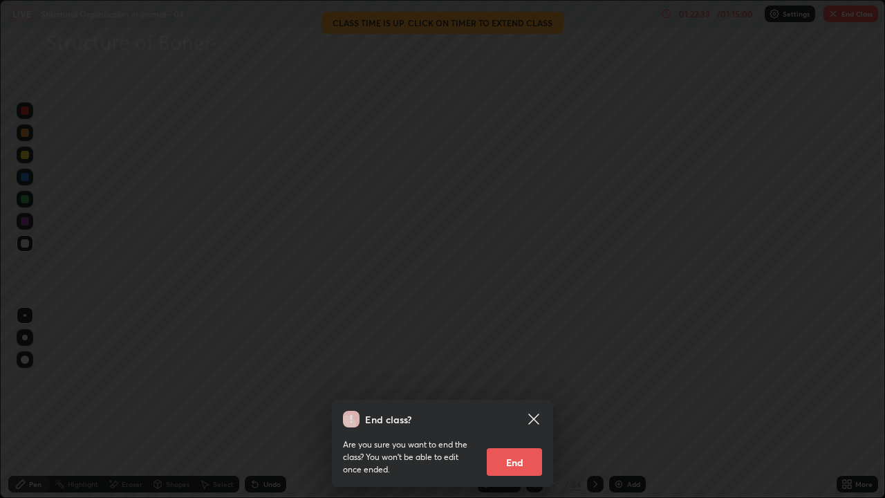
click at [510, 404] on button "End" at bounding box center [514, 462] width 55 height 28
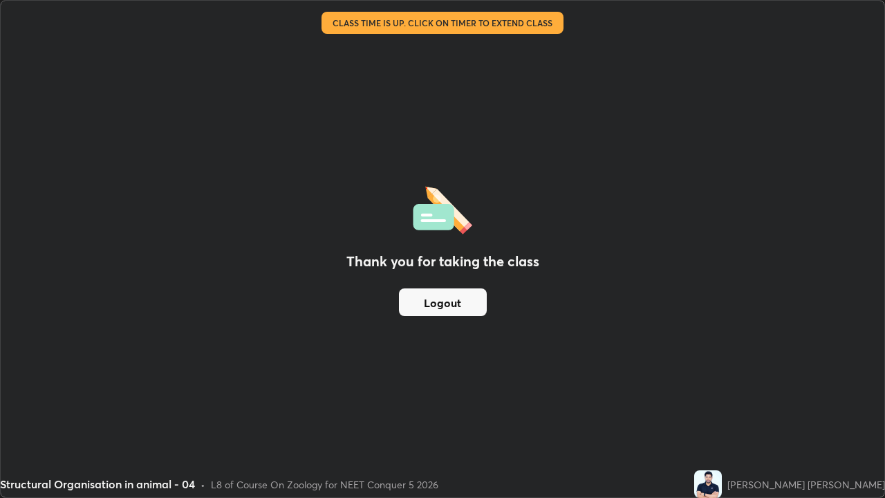
click at [462, 303] on button "Logout" at bounding box center [443, 302] width 88 height 28
